Goal: Task Accomplishment & Management: Use online tool/utility

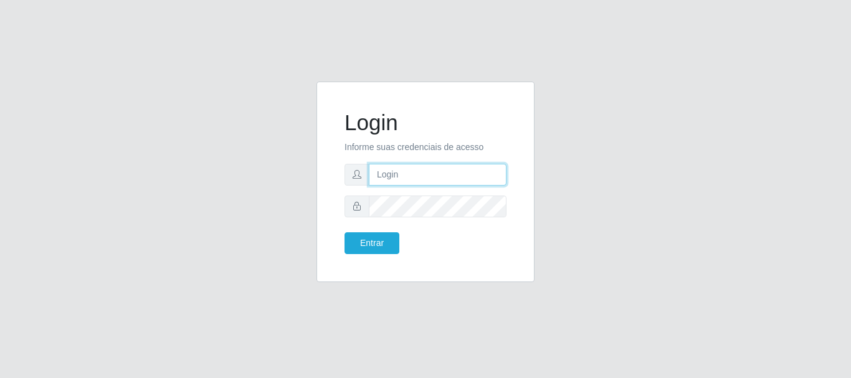
click at [408, 179] on input "text" at bounding box center [438, 175] width 138 height 22
type input "Ubiratan@confglacer"
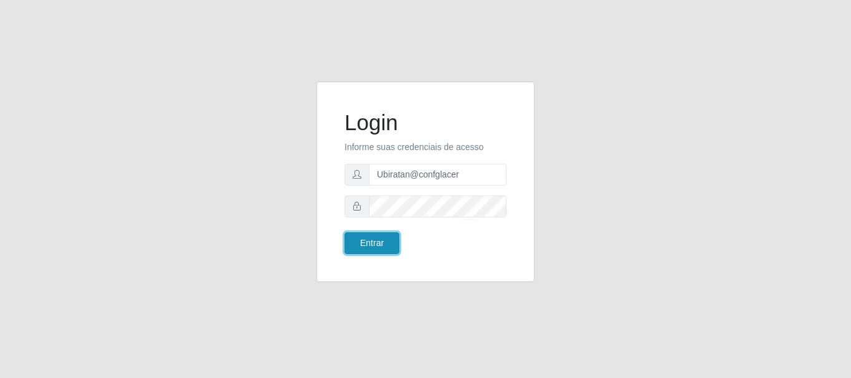
click at [388, 243] on button "Entrar" at bounding box center [372, 243] width 55 height 22
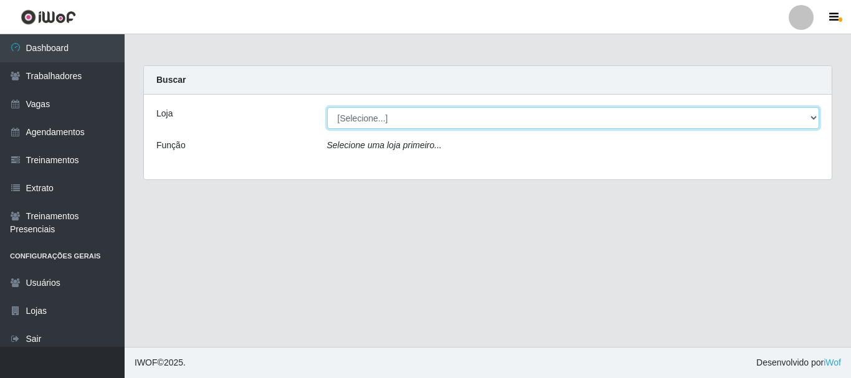
click at [391, 110] on select "[Selecione...] Glace Real Confeitaria" at bounding box center [573, 118] width 493 height 22
select select "445"
click at [327, 107] on select "[Selecione...] Glace Real Confeitaria" at bounding box center [573, 118] width 493 height 22
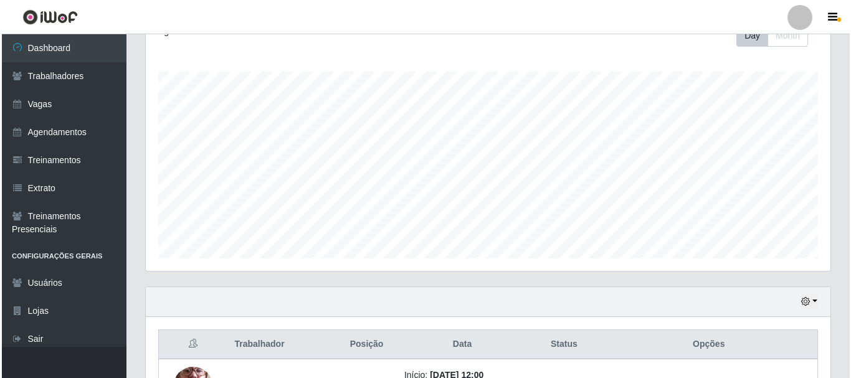
scroll to position [338, 0]
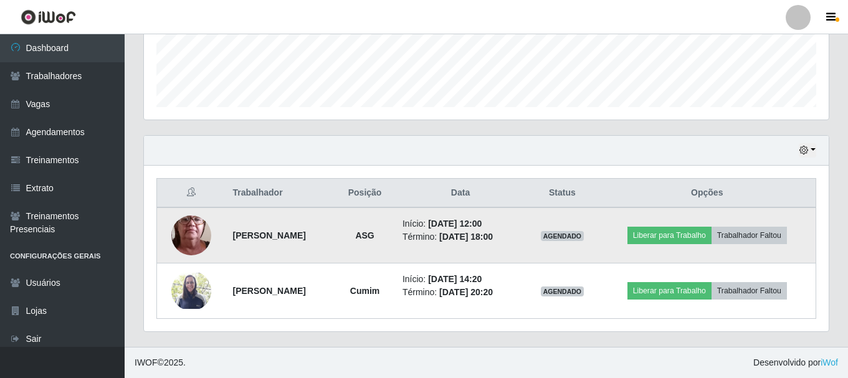
click at [191, 236] on img at bounding box center [191, 235] width 40 height 88
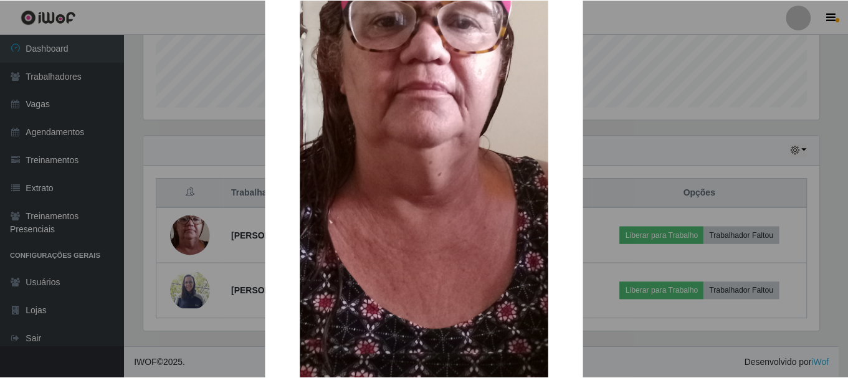
scroll to position [284, 0]
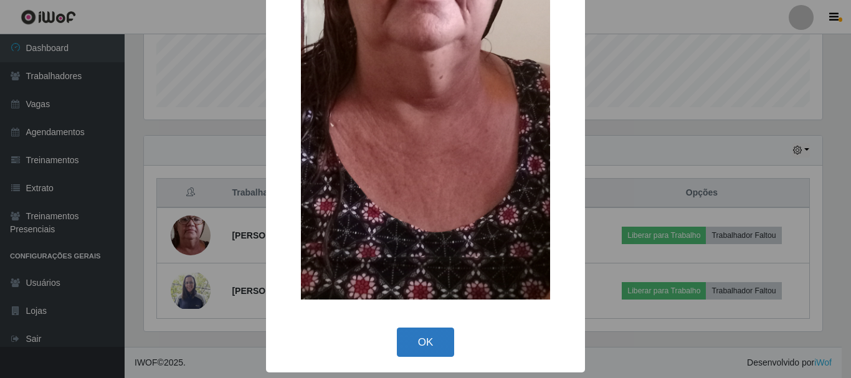
click at [431, 340] on button "OK" at bounding box center [426, 342] width 58 height 29
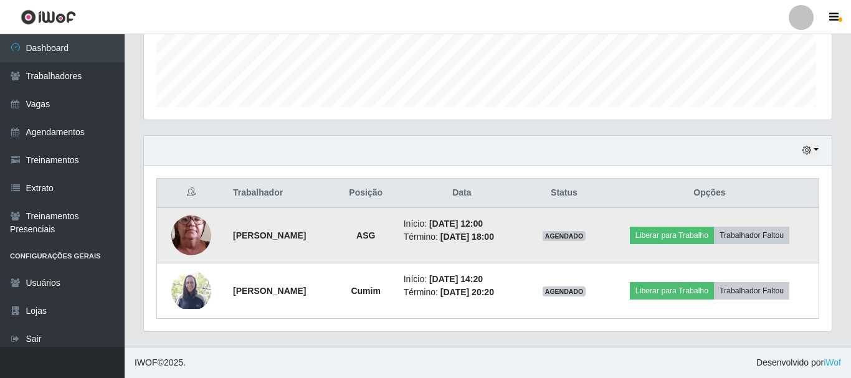
scroll to position [259, 685]
click at [690, 234] on button "Liberar para Trabalho" at bounding box center [670, 235] width 84 height 17
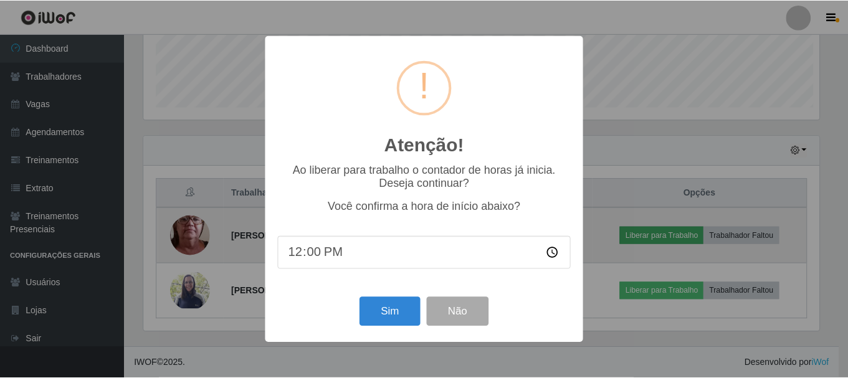
scroll to position [259, 679]
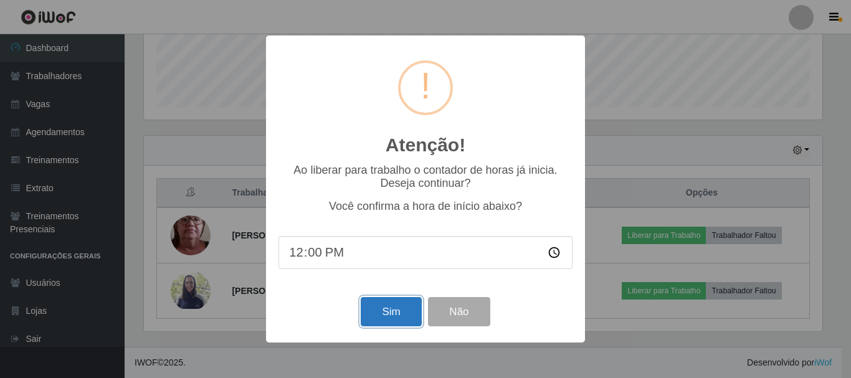
click at [386, 309] on button "Sim" at bounding box center [391, 311] width 60 height 29
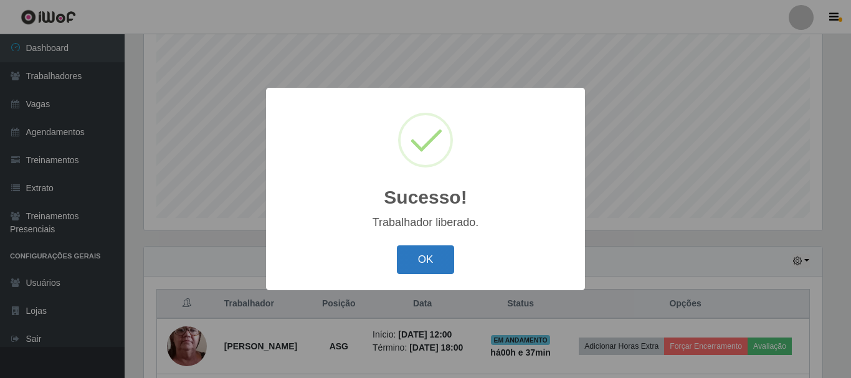
click at [422, 264] on button "OK" at bounding box center [426, 260] width 58 height 29
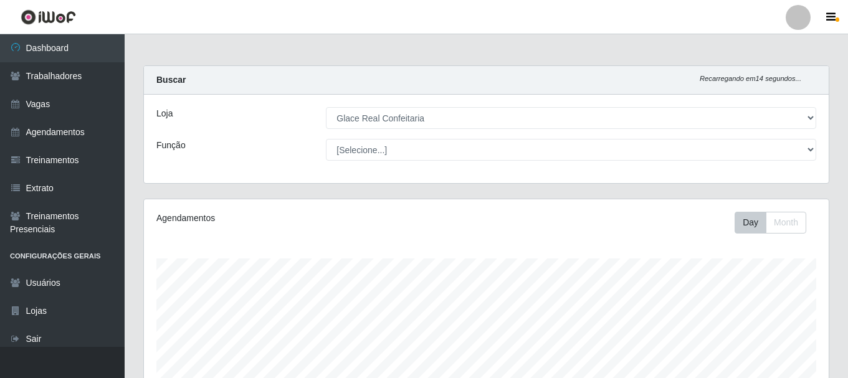
scroll to position [312, 0]
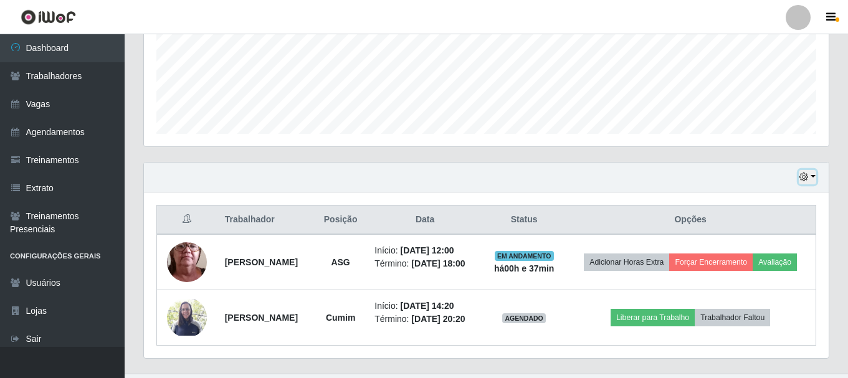
click at [813, 178] on button "button" at bounding box center [807, 177] width 17 height 14
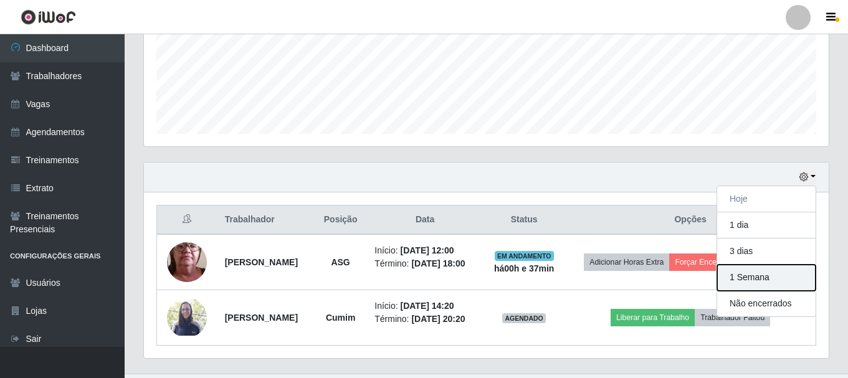
click at [743, 277] on button "1 Semana" at bounding box center [766, 278] width 98 height 26
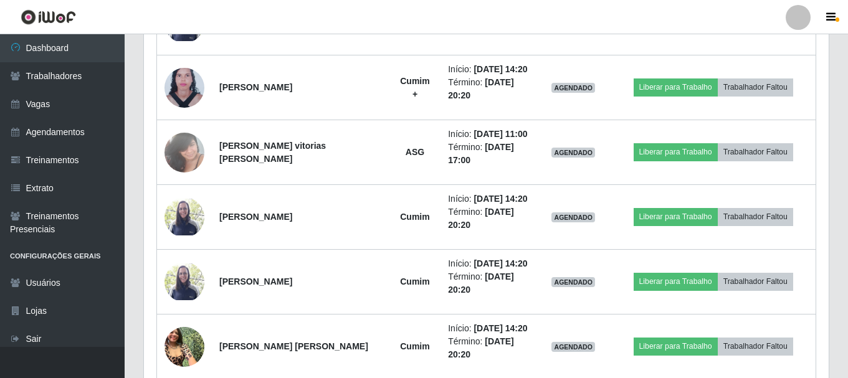
scroll to position [727, 0]
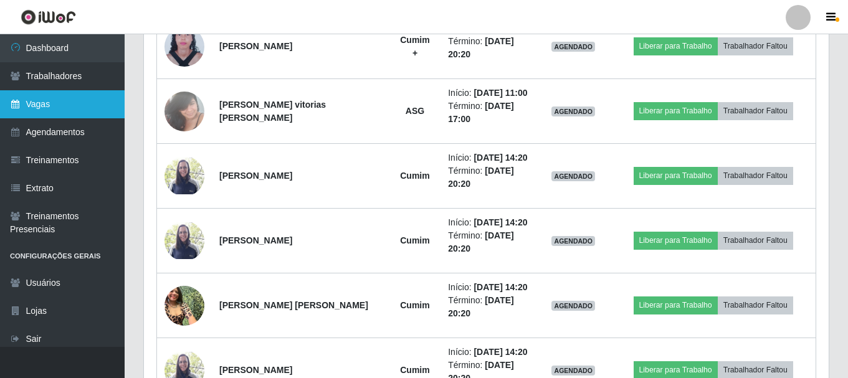
click at [49, 113] on link "Vagas" at bounding box center [62, 104] width 125 height 28
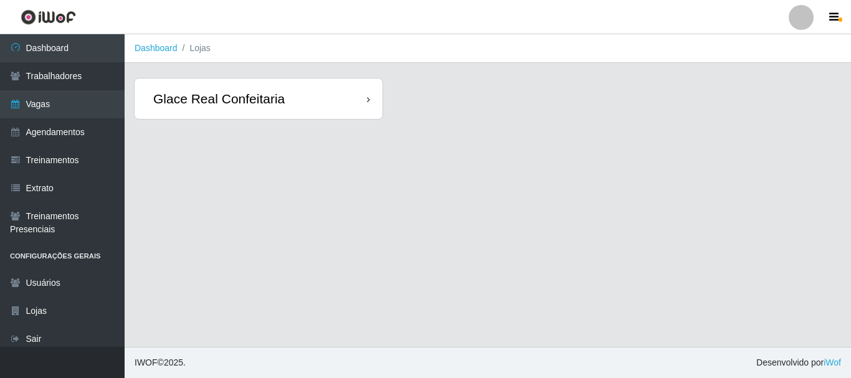
click at [323, 103] on div "Glace Real Confeitaria" at bounding box center [259, 99] width 248 height 41
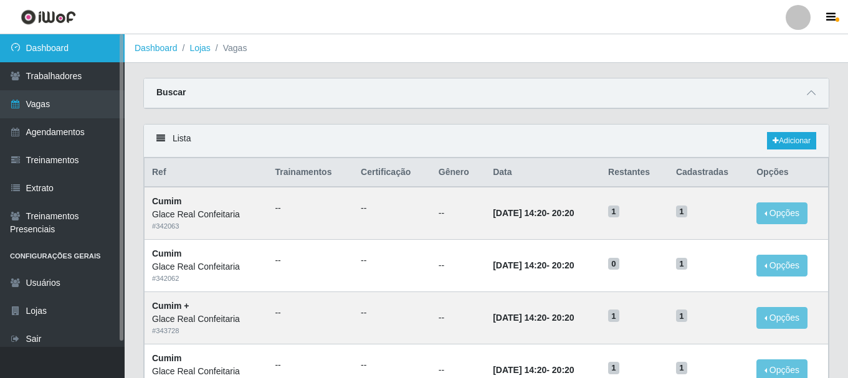
click at [76, 54] on link "Dashboard" at bounding box center [62, 48] width 125 height 28
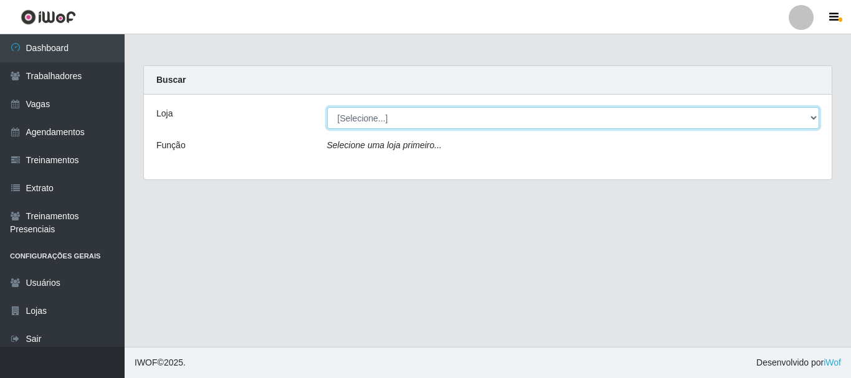
click at [434, 118] on select "[Selecione...] Glace Real Confeitaria" at bounding box center [573, 118] width 493 height 22
select select "445"
click at [327, 107] on select "[Selecione...] Glace Real Confeitaria" at bounding box center [573, 118] width 493 height 22
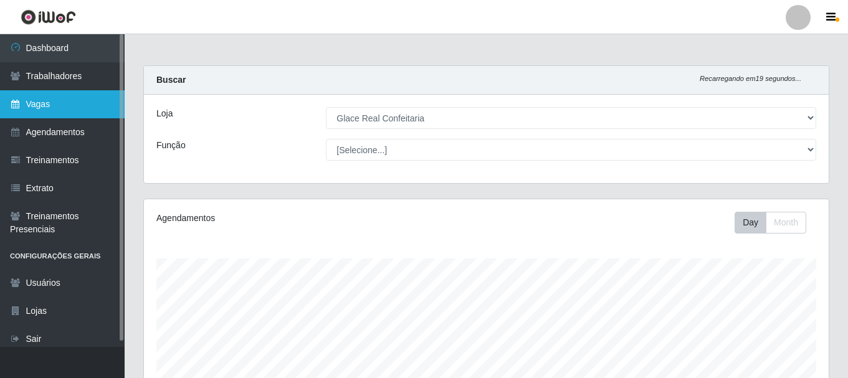
click at [73, 97] on link "Vagas" at bounding box center [62, 104] width 125 height 28
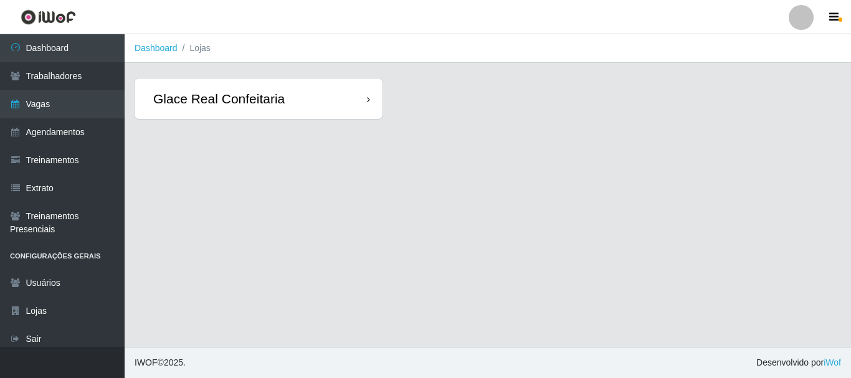
click at [333, 95] on div "Glace Real Confeitaria" at bounding box center [259, 99] width 248 height 41
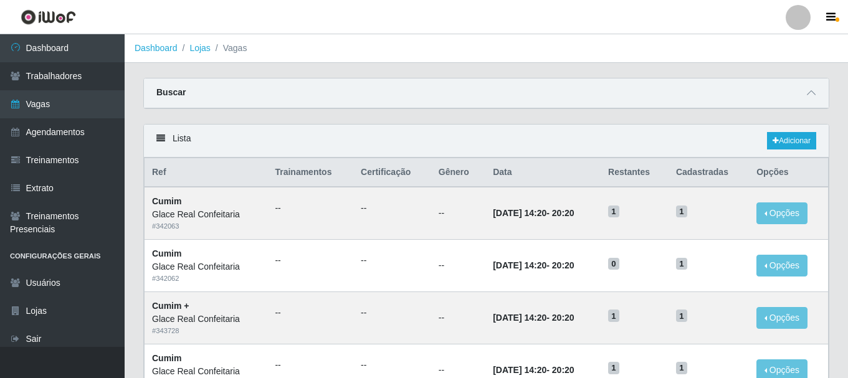
click at [325, 105] on div "Buscar" at bounding box center [486, 94] width 685 height 30
click at [803, 93] on div "Buscar" at bounding box center [486, 94] width 685 height 30
click at [806, 97] on span at bounding box center [811, 93] width 15 height 14
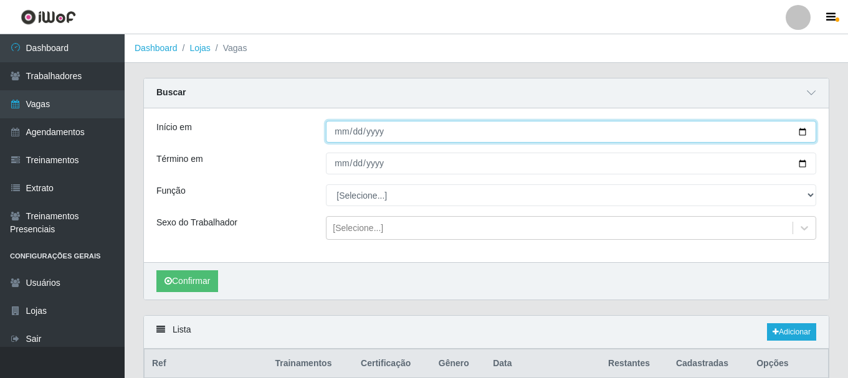
click at [384, 133] on input "Início em" at bounding box center [571, 132] width 490 height 22
click at [337, 133] on input "Início em" at bounding box center [571, 132] width 490 height 22
type input "2025-09-15"
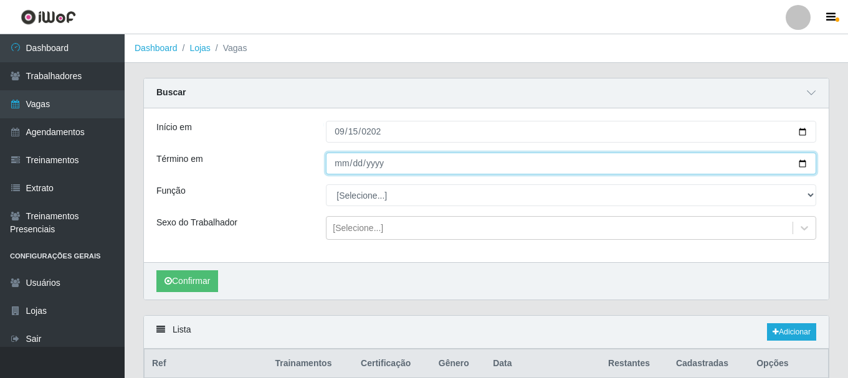
click at [341, 161] on input "Término em" at bounding box center [571, 164] width 490 height 22
type input "2025-09-30"
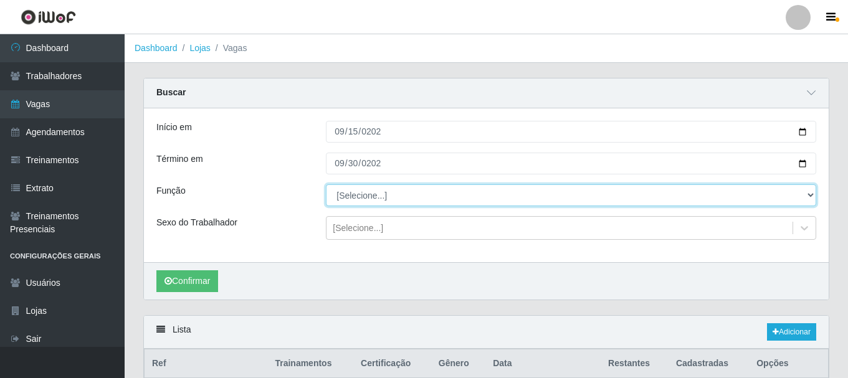
click at [357, 201] on select "[Selecione...] ASG ASG + ASG ++ Auxiliar de Cozinha Auxiliar de Cozinha + Auxil…" at bounding box center [571, 195] width 490 height 22
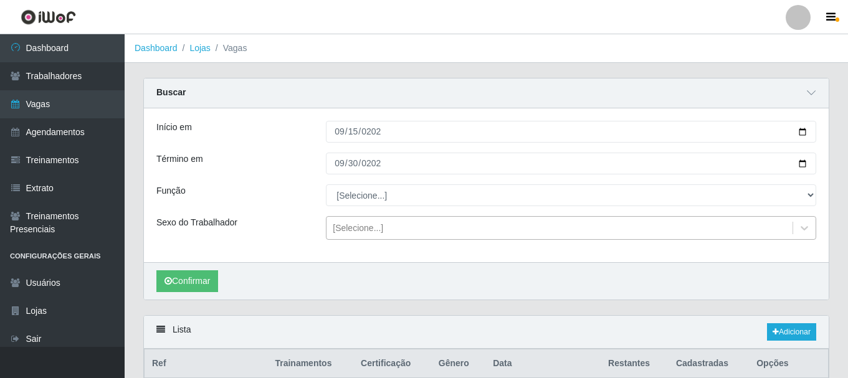
click at [360, 226] on div "[Selecione...]" at bounding box center [358, 228] width 50 height 13
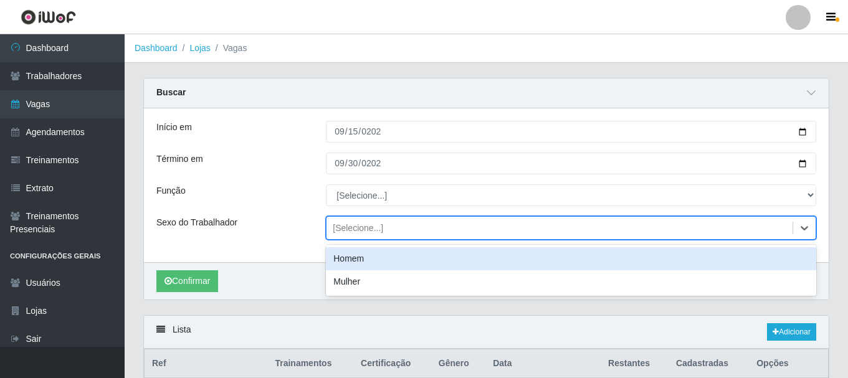
click at [365, 226] on div "[Selecione...]" at bounding box center [358, 228] width 50 height 13
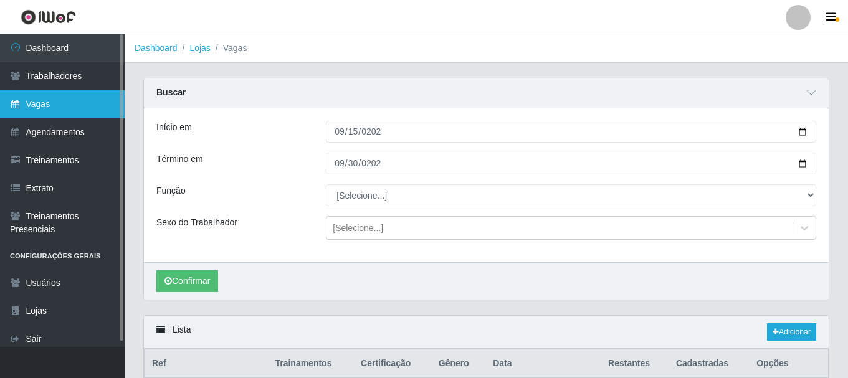
click at [72, 114] on link "Vagas" at bounding box center [62, 104] width 125 height 28
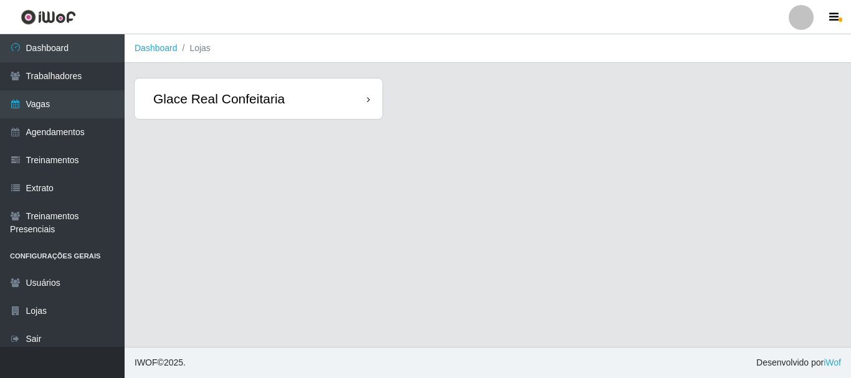
click at [275, 95] on div "Glace Real Confeitaria" at bounding box center [218, 99] width 131 height 16
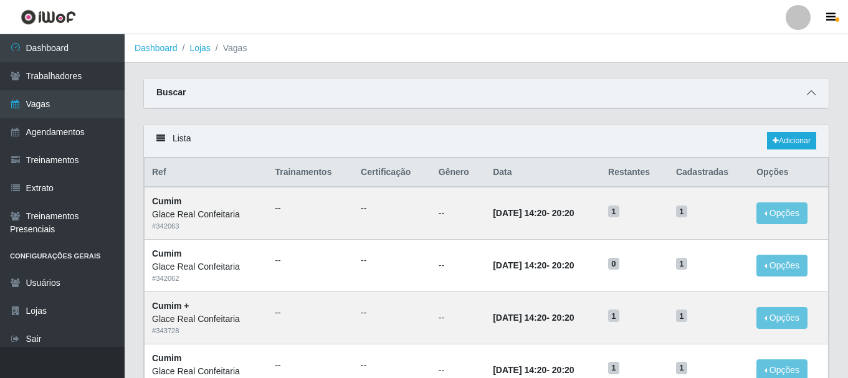
click at [805, 98] on span at bounding box center [811, 93] width 15 height 14
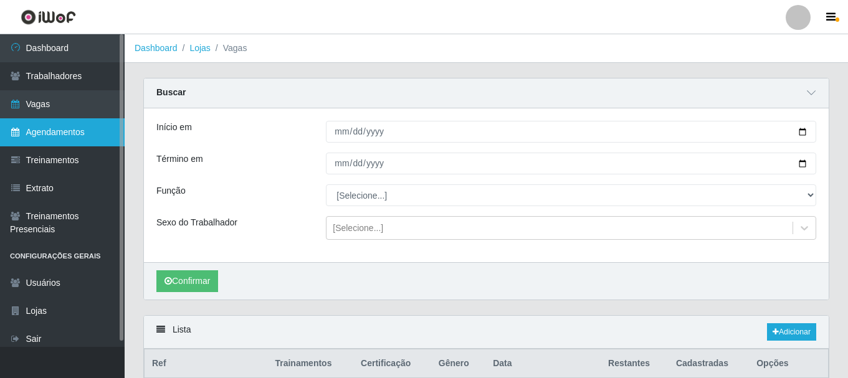
click at [72, 129] on link "Agendamentos" at bounding box center [62, 132] width 125 height 28
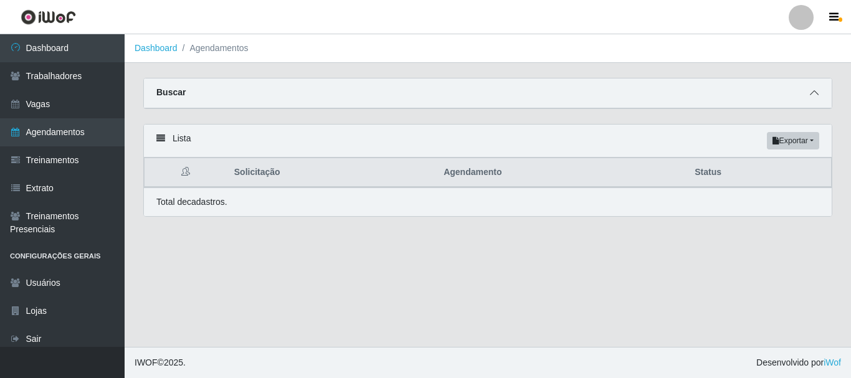
click at [818, 95] on icon at bounding box center [814, 92] width 9 height 9
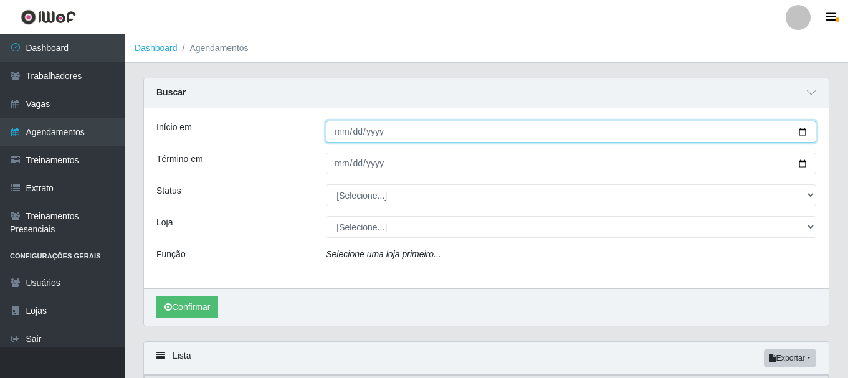
click at [340, 130] on input "Início em" at bounding box center [571, 132] width 490 height 22
type input "2025-09-15"
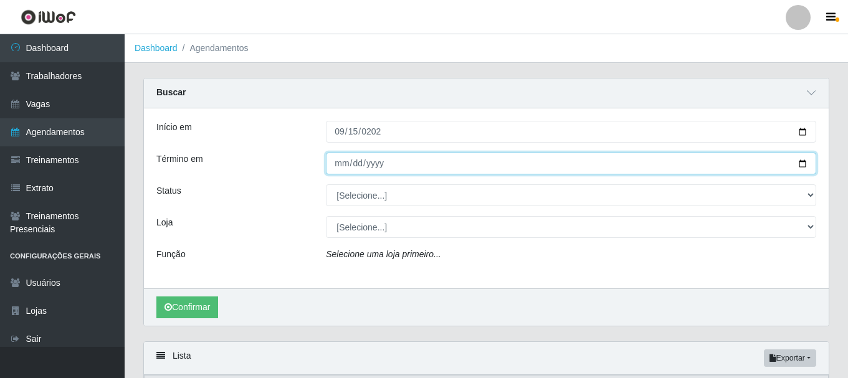
click at [338, 168] on input "Término em" at bounding box center [571, 164] width 490 height 22
click at [343, 168] on input "Término em" at bounding box center [571, 164] width 490 height 22
click at [353, 168] on input "Término em" at bounding box center [571, 164] width 490 height 22
type input "2025-09-30"
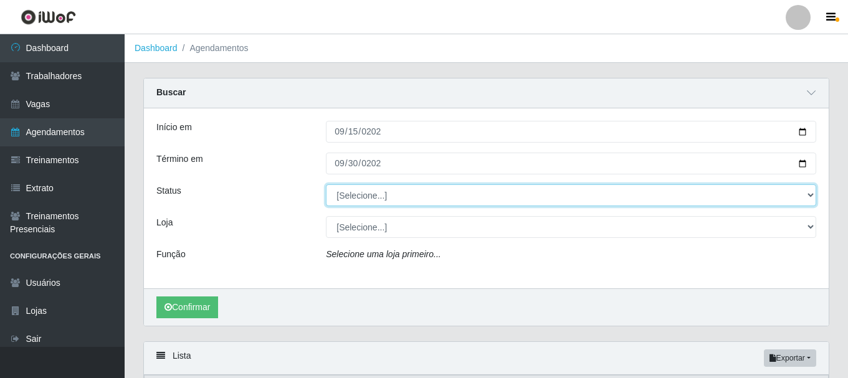
click at [346, 200] on select "[Selecione...] AGENDADO AGUARDANDO LIBERAR EM ANDAMENTO EM REVISÃO FINALIZADO C…" at bounding box center [571, 195] width 490 height 22
select select "AGENDADO"
click at [326, 185] on select "[Selecione...] AGENDADO AGUARDANDO LIBERAR EM ANDAMENTO EM REVISÃO FINALIZADO C…" at bounding box center [571, 195] width 490 height 22
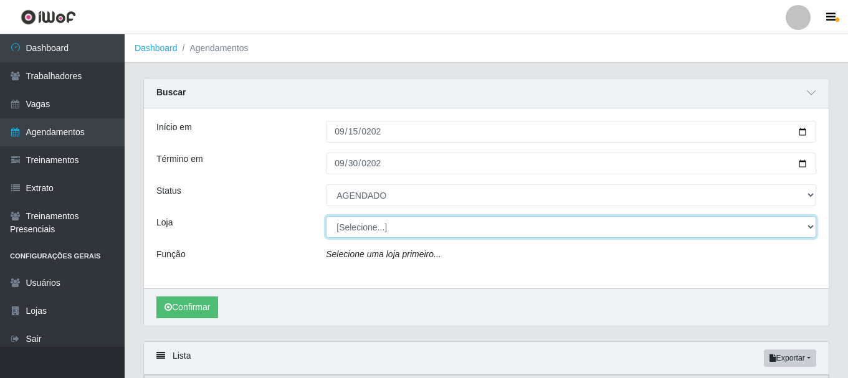
click at [358, 238] on select "[Selecione...] Glace Real Confeitaria" at bounding box center [571, 227] width 490 height 22
select select "445"
click at [326, 217] on select "[Selecione...] Glace Real Confeitaria" at bounding box center [571, 227] width 490 height 22
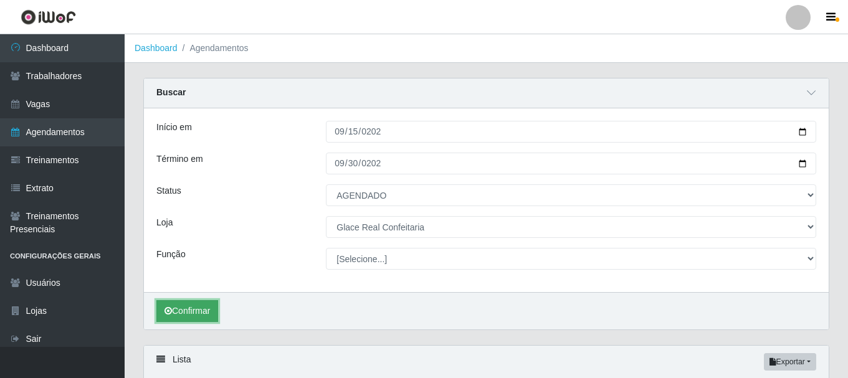
click at [203, 305] on button "Confirmar" at bounding box center [187, 311] width 62 height 22
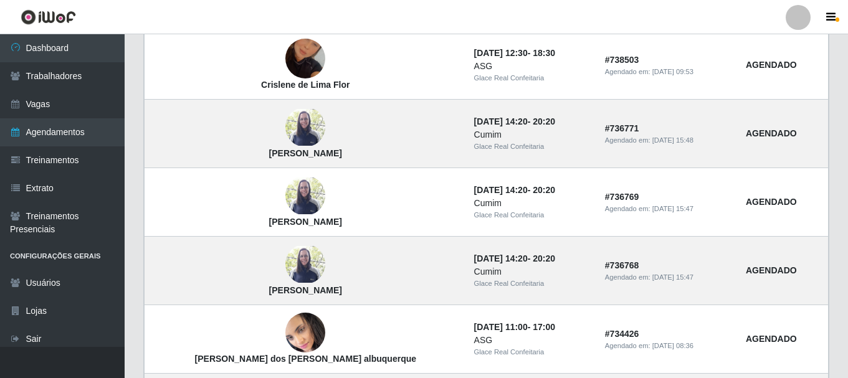
scroll to position [882, 0]
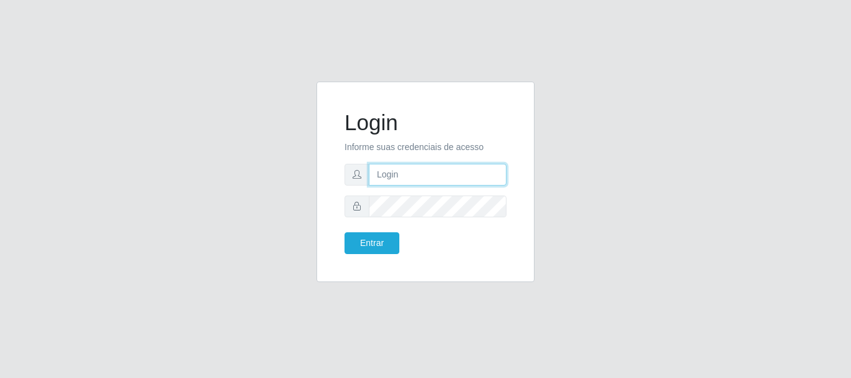
click at [426, 183] on input "text" at bounding box center [438, 175] width 138 height 22
type input "Ubiratan@confglacer"
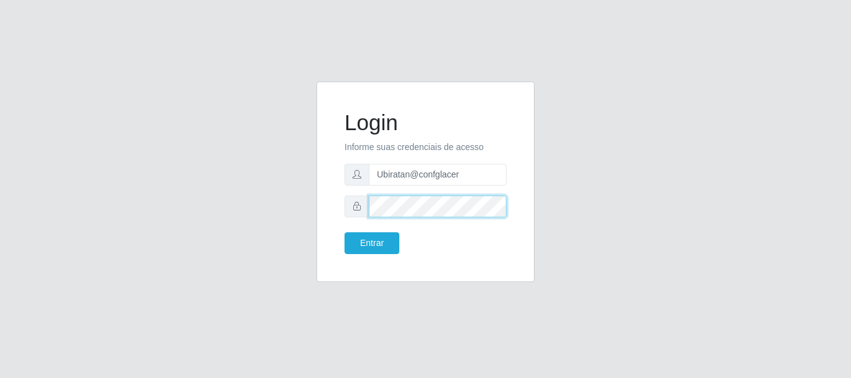
click at [345, 232] on button "Entrar" at bounding box center [372, 243] width 55 height 22
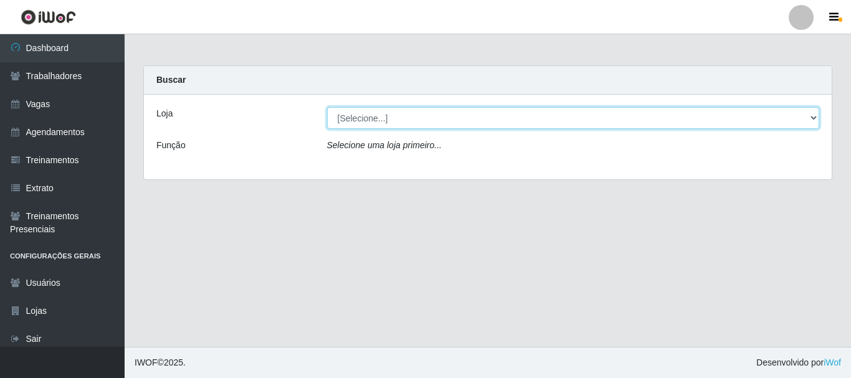
click at [807, 118] on select "[Selecione...] Glace Real Confeitaria" at bounding box center [573, 118] width 493 height 22
select select "445"
click at [327, 107] on select "[Selecione...] Glace Real Confeitaria" at bounding box center [573, 118] width 493 height 22
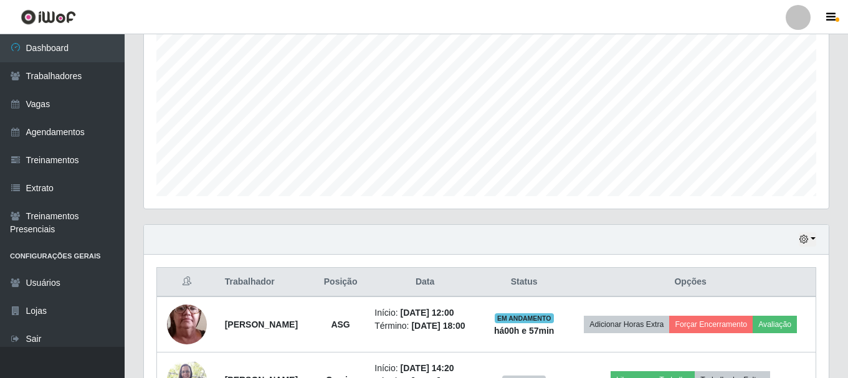
scroll to position [338, 0]
